Goal: Task Accomplishment & Management: Manage account settings

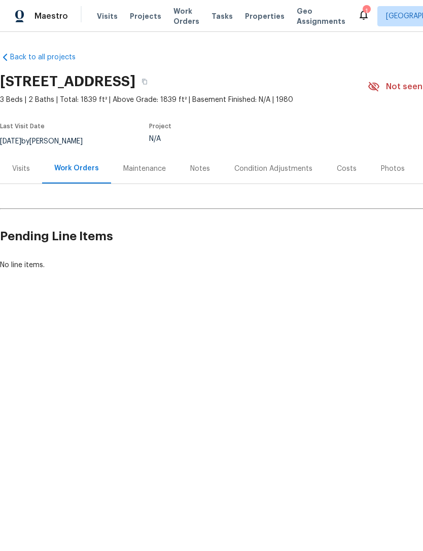
click at [97, 19] on span "Visits" at bounding box center [107, 16] width 21 height 10
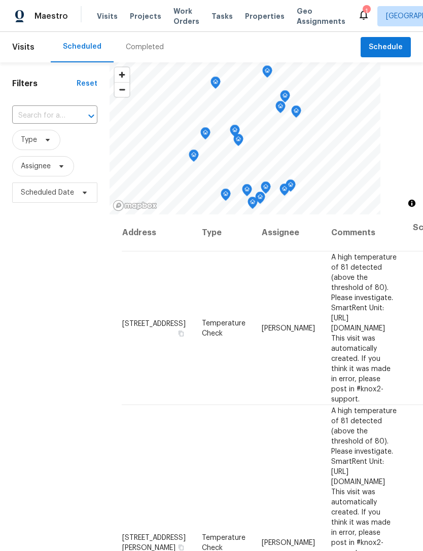
click at [35, 119] on input "text" at bounding box center [40, 116] width 57 height 16
type input "3731 owster"
click at [49, 147] on li "[STREET_ADDRESS]" at bounding box center [54, 139] width 85 height 17
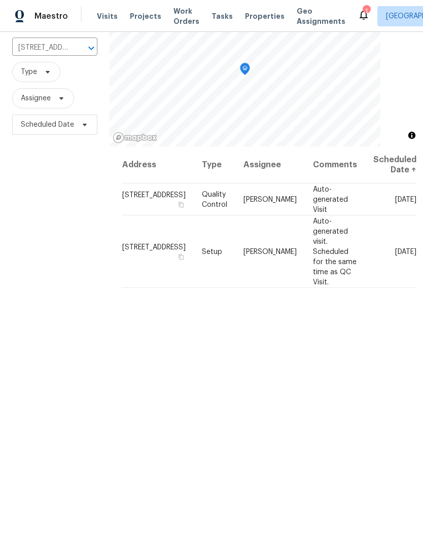
scroll to position [70, 0]
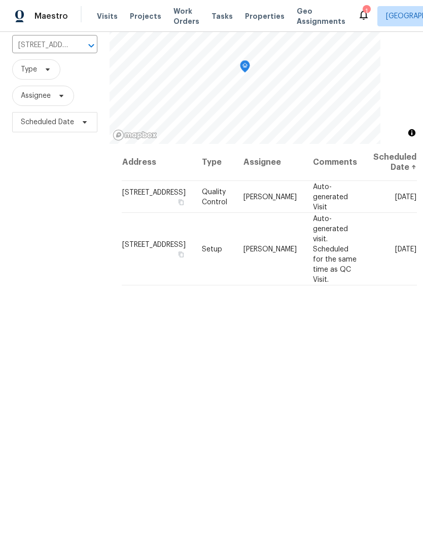
click at [0, 0] on span at bounding box center [0, 0] width 0 height 0
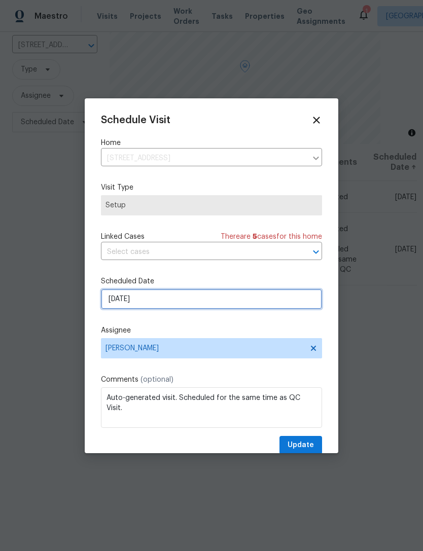
click at [118, 303] on input "[DATE]" at bounding box center [211, 299] width 221 height 20
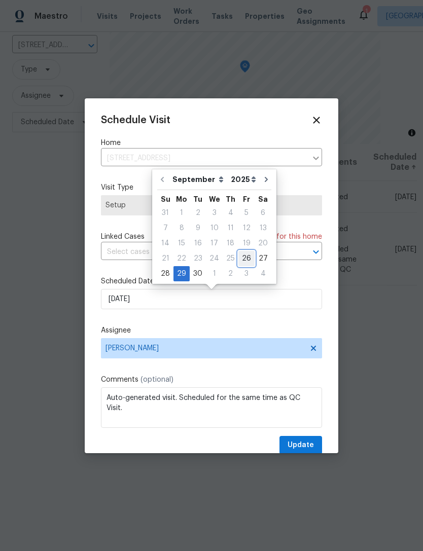
click at [245, 256] on div "26" at bounding box center [246, 258] width 16 height 14
type input "[DATE]"
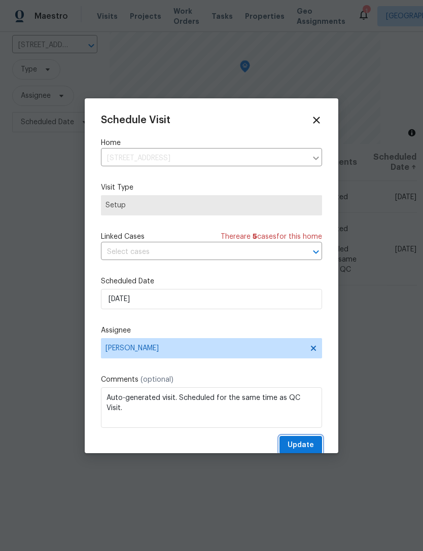
click at [310, 444] on span "Update" at bounding box center [300, 445] width 26 height 13
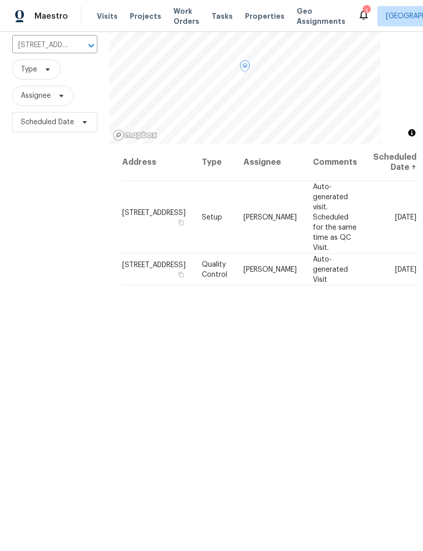
click at [0, 0] on span at bounding box center [0, 0] width 0 height 0
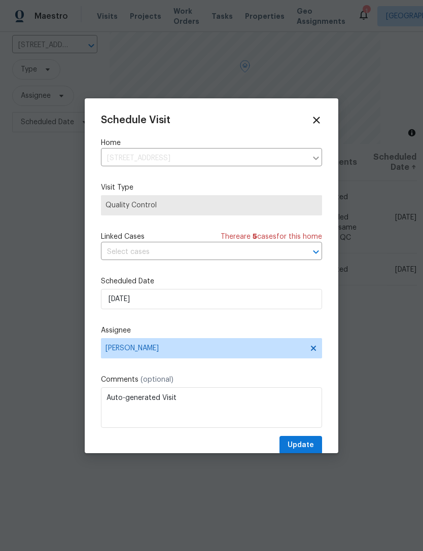
scroll to position [1, 0]
click at [116, 298] on input "[DATE]" at bounding box center [211, 298] width 221 height 20
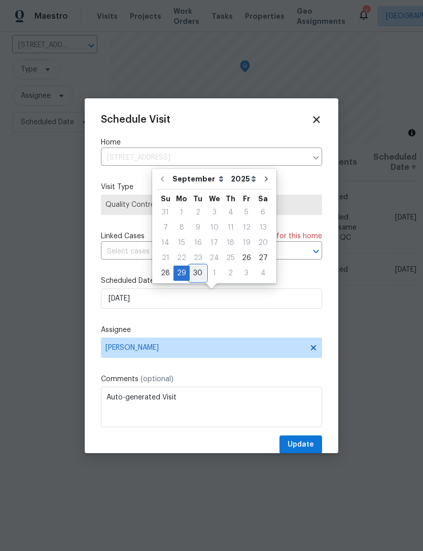
click at [194, 274] on div "30" at bounding box center [197, 273] width 16 height 14
type input "9/30/2025"
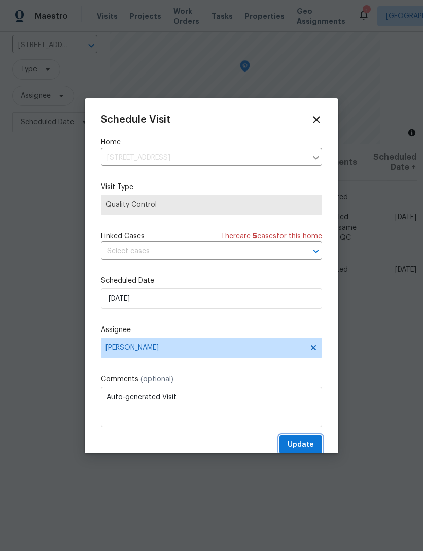
click at [312, 444] on span "Update" at bounding box center [300, 444] width 26 height 13
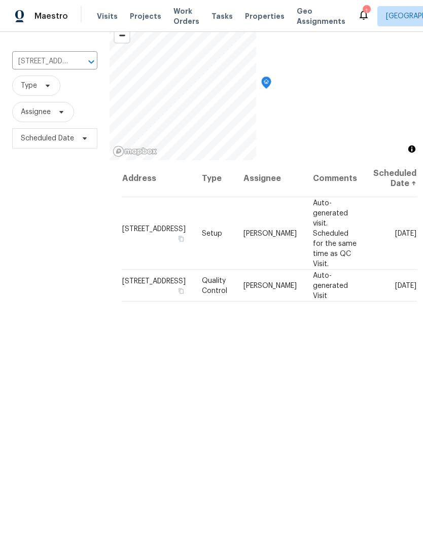
scroll to position [70, 0]
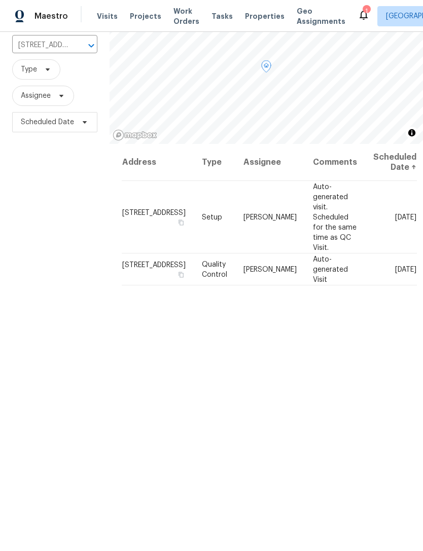
click at [0, 0] on icon at bounding box center [0, 0] width 0 height 0
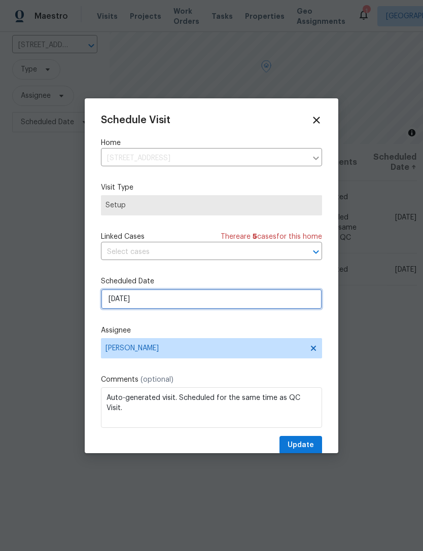
click at [113, 302] on input "[DATE]" at bounding box center [211, 299] width 221 height 20
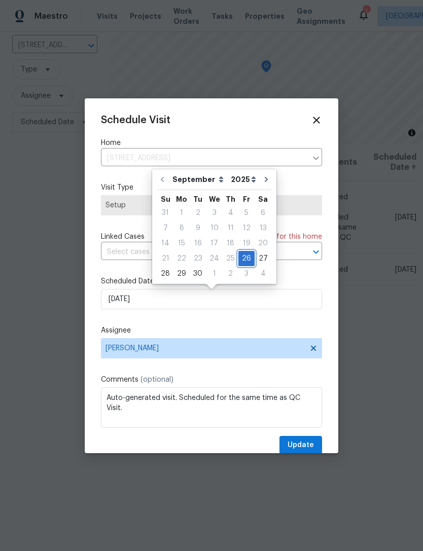
click at [241, 255] on div "26" at bounding box center [246, 258] width 16 height 14
click at [313, 445] on span "Update" at bounding box center [300, 445] width 26 height 13
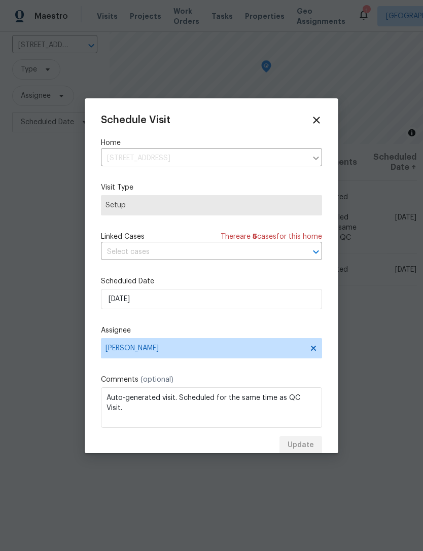
scroll to position [0, 0]
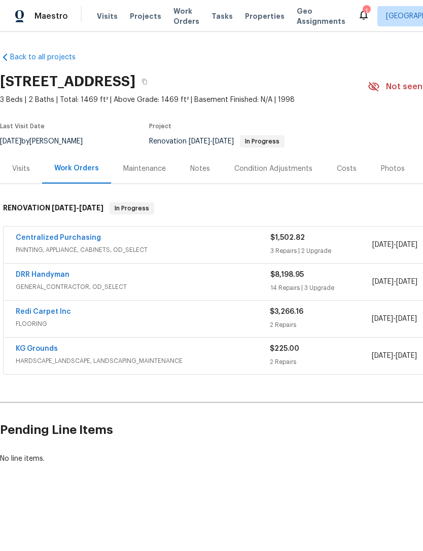
click at [33, 275] on link "DRR Handyman" at bounding box center [43, 274] width 54 height 7
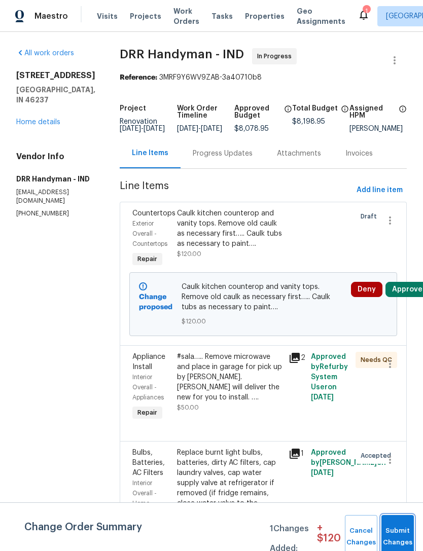
click at [400, 531] on button "Submit Changes" at bounding box center [397, 537] width 32 height 44
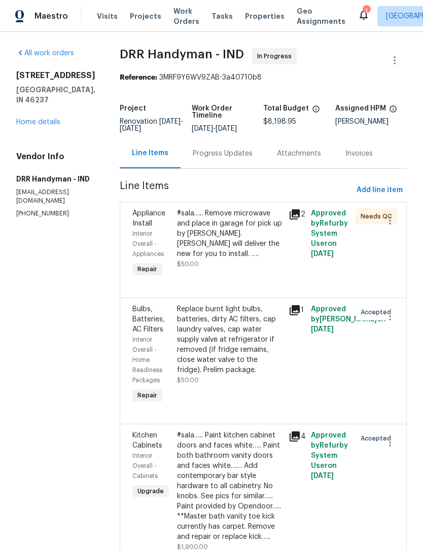
click at [198, 158] on div "Progress Updates" at bounding box center [223, 153] width 60 height 10
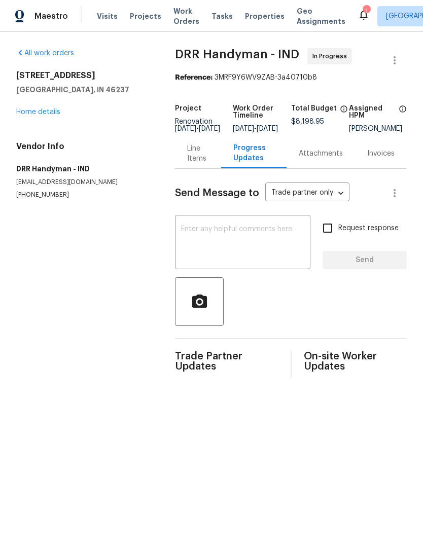
click at [185, 234] on textarea at bounding box center [242, 242] width 123 height 35
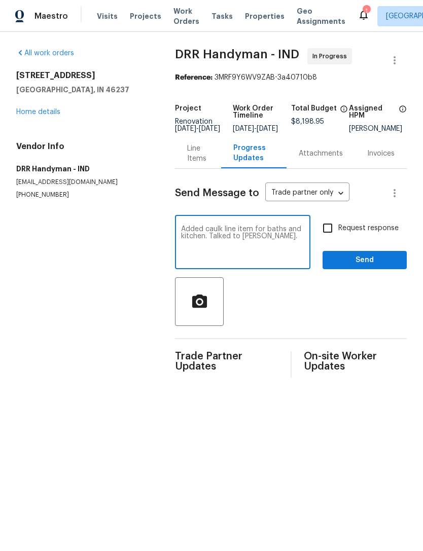
type textarea "Added caulk line item for baths and kitchen. Talked to Saul."
click at [375, 266] on span "Send" at bounding box center [364, 260] width 68 height 13
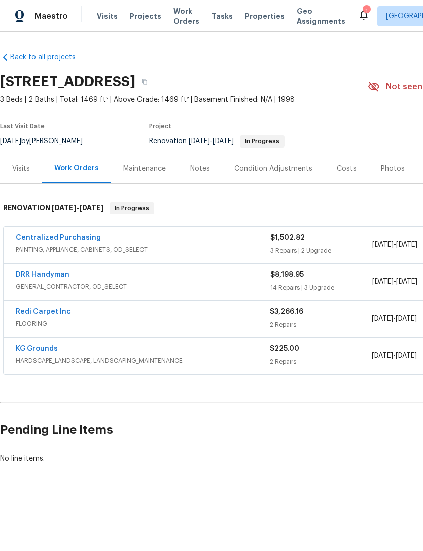
click at [19, 314] on link "Redi Carpet Inc" at bounding box center [43, 311] width 55 height 7
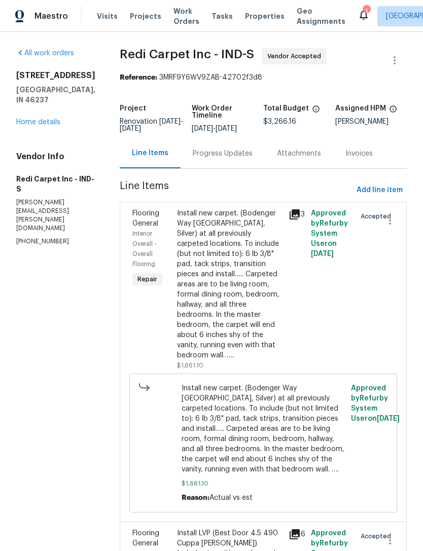
click at [248, 157] on div "Progress Updates" at bounding box center [223, 153] width 60 height 10
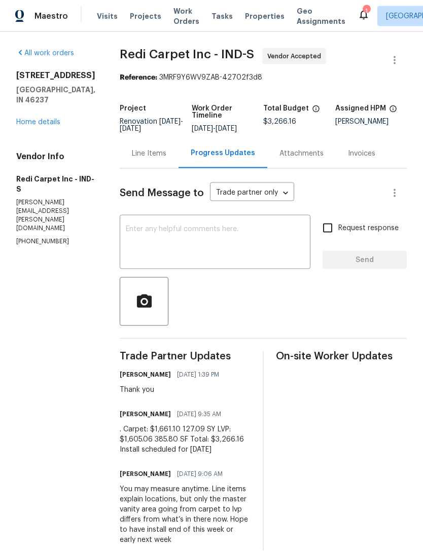
scroll to position [30, 0]
